Goal: Transaction & Acquisition: Purchase product/service

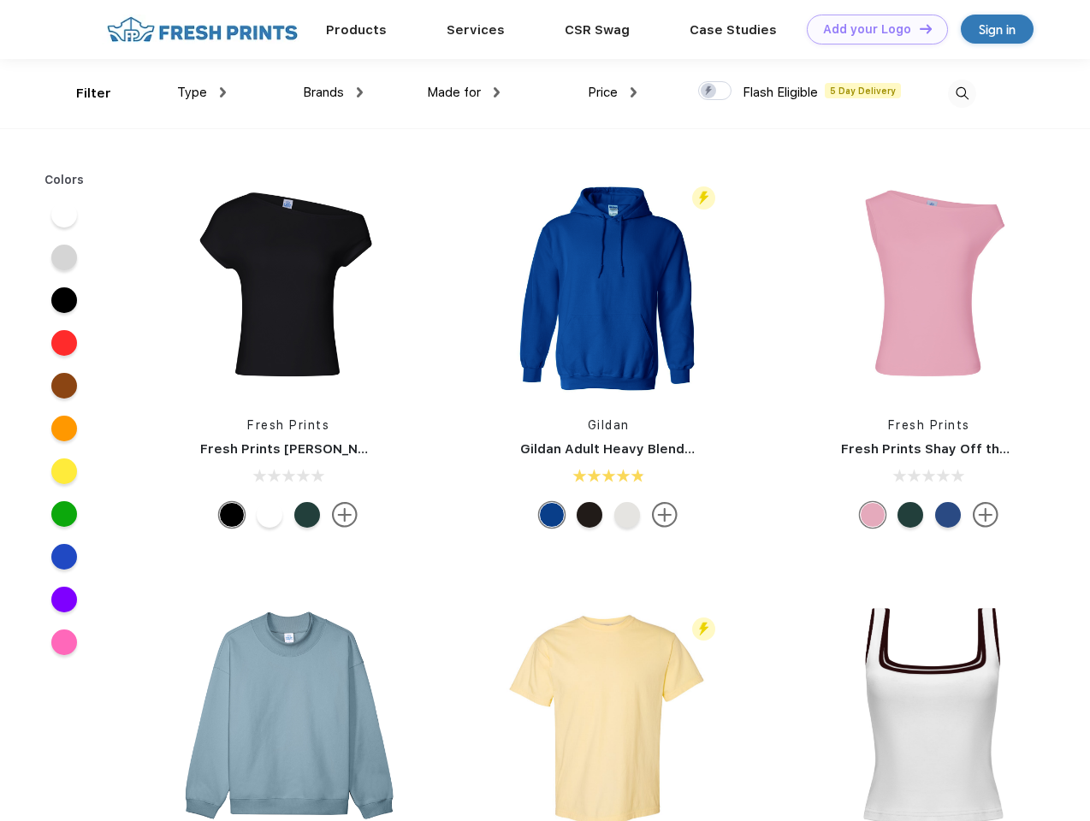
scroll to position [1, 0]
click at [871, 29] on link "Add your Logo Design Tool" at bounding box center [877, 30] width 141 height 30
click at [0, 0] on div "Design Tool" at bounding box center [0, 0] width 0 height 0
click at [918, 28] on link "Add your Logo Design Tool" at bounding box center [877, 30] width 141 height 30
click at [82, 93] on div "Filter" at bounding box center [93, 94] width 35 height 20
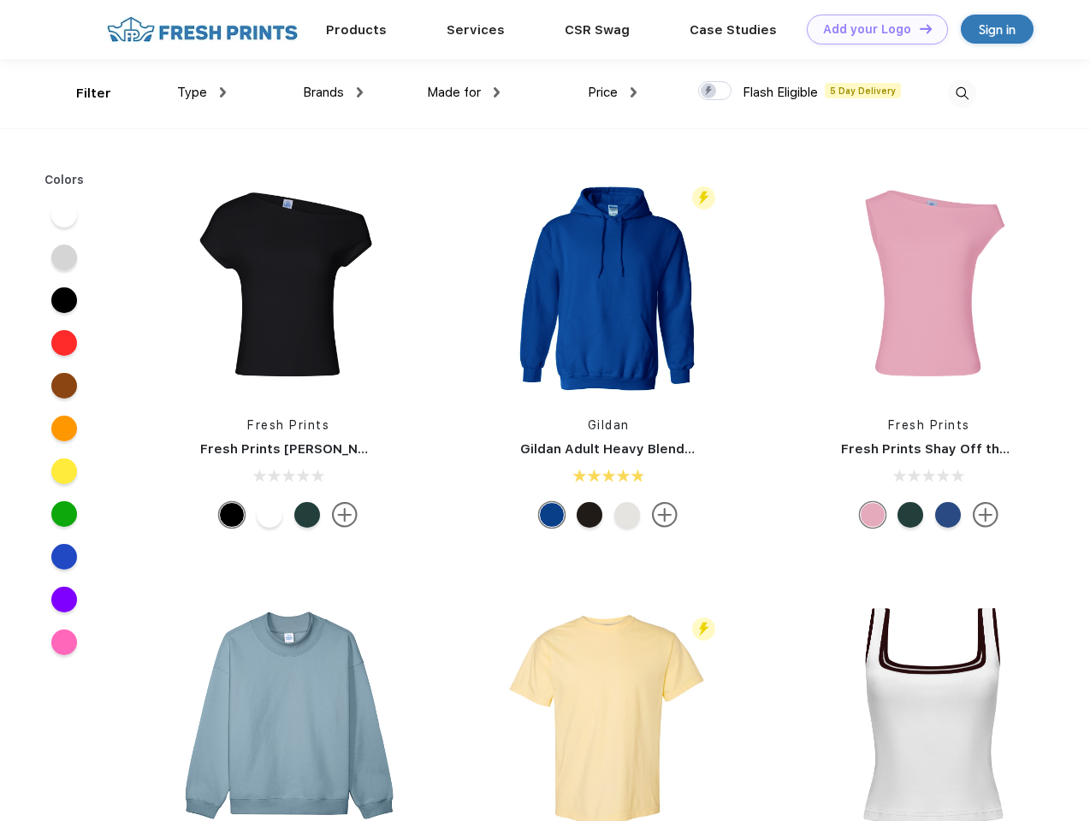
click at [202, 92] on span "Type" at bounding box center [192, 92] width 30 height 15
click at [333, 92] on span "Brands" at bounding box center [323, 92] width 41 height 15
click at [464, 92] on span "Made for" at bounding box center [454, 92] width 54 height 15
click at [612, 92] on span "Price" at bounding box center [603, 92] width 30 height 15
click at [715, 92] on div at bounding box center [714, 90] width 33 height 19
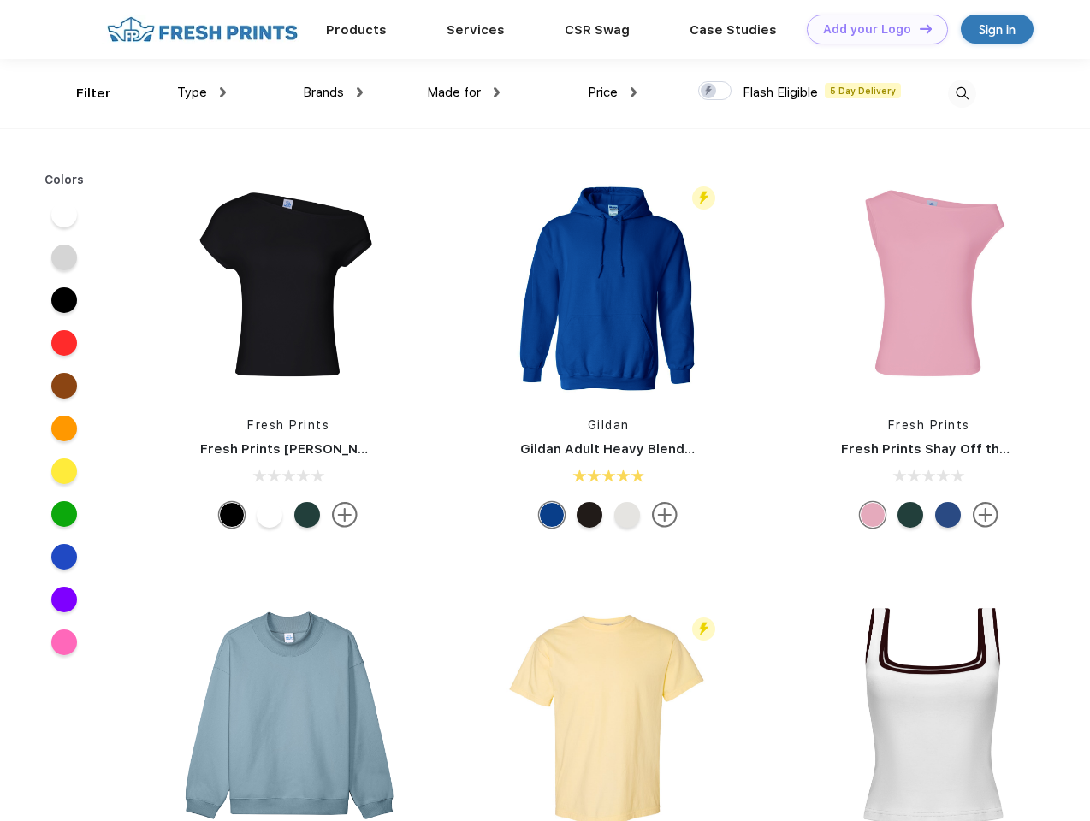
click at [709, 92] on input "checkbox" at bounding box center [703, 85] width 11 height 11
click at [961, 93] on img at bounding box center [962, 94] width 28 height 28
